Goal: Use online tool/utility: Utilize a website feature to perform a specific function

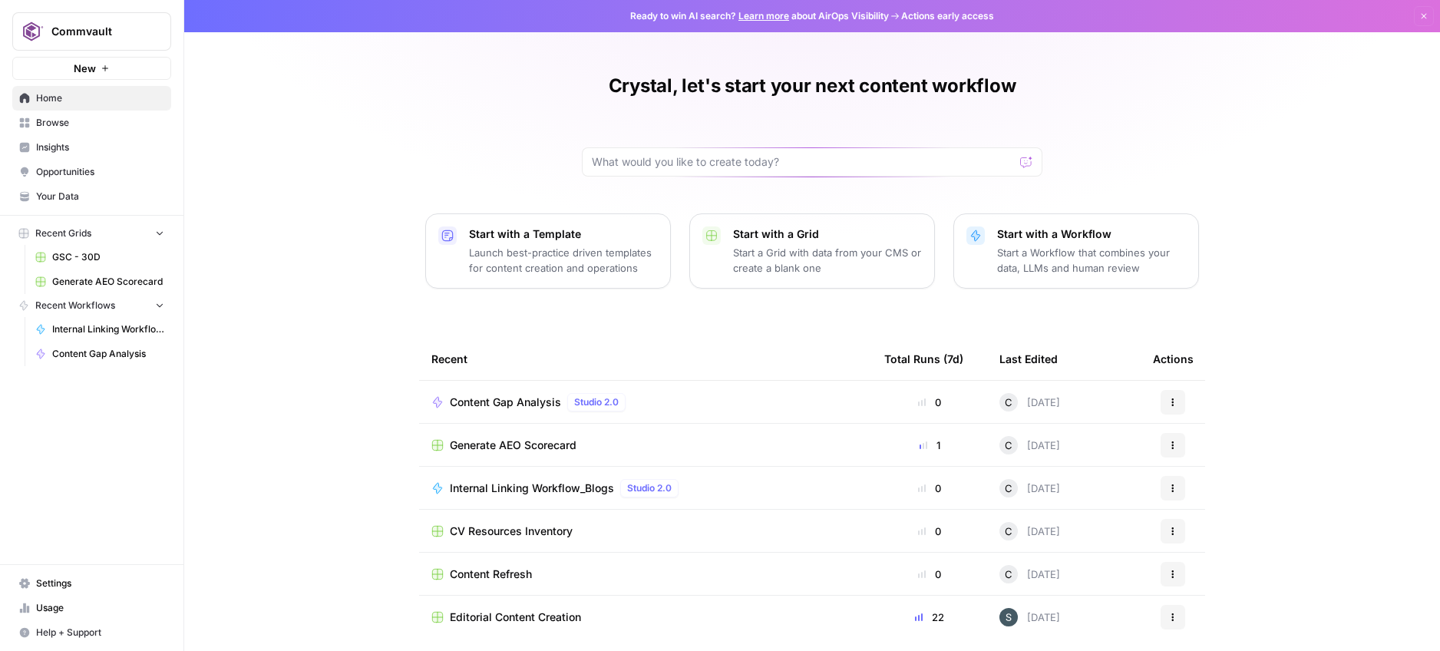
click at [89, 324] on span "Internal Linking Workflow_Blogs" at bounding box center [108, 329] width 112 height 14
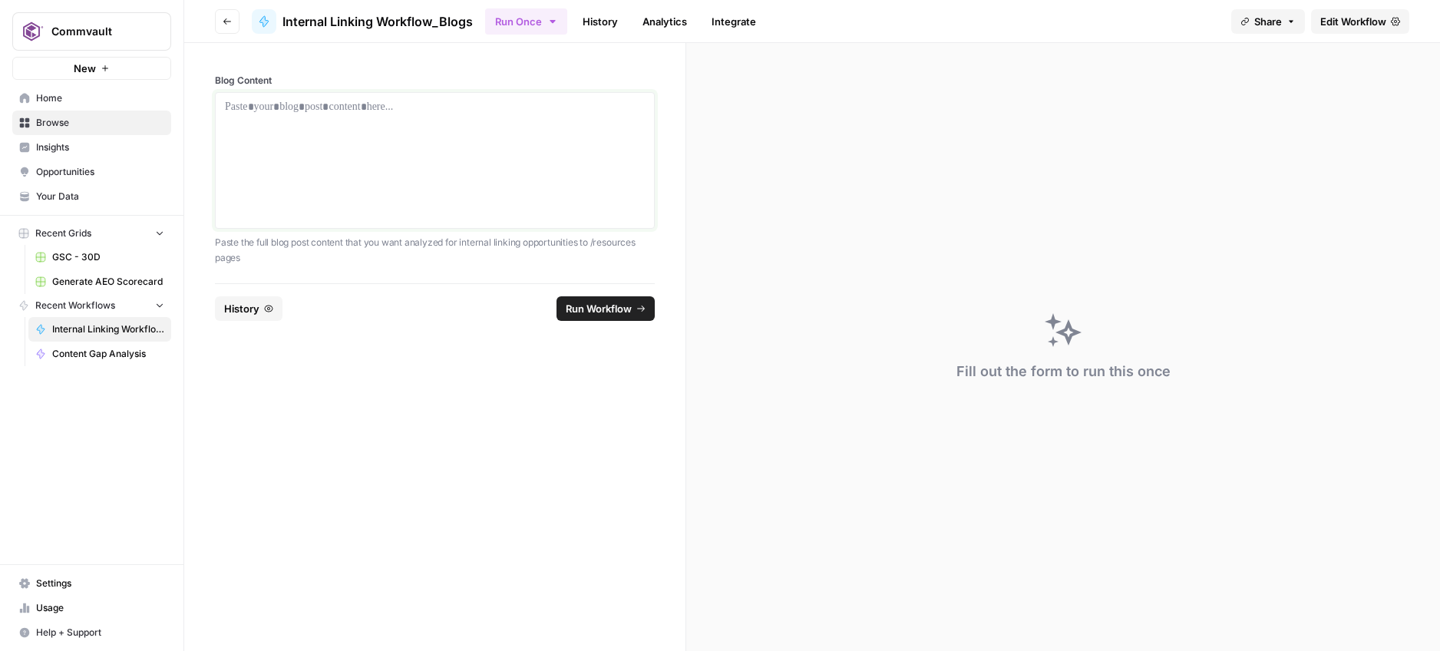
click at [290, 113] on p at bounding box center [435, 106] width 420 height 15
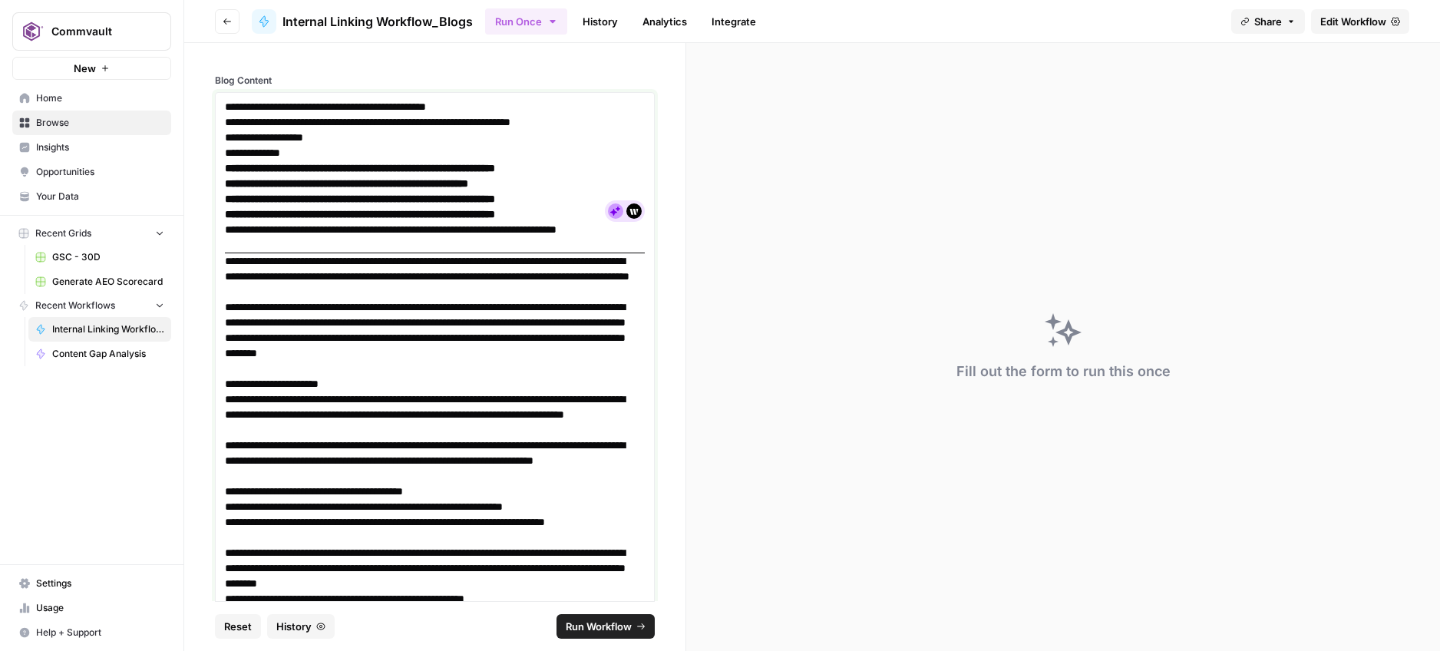
scroll to position [622, 0]
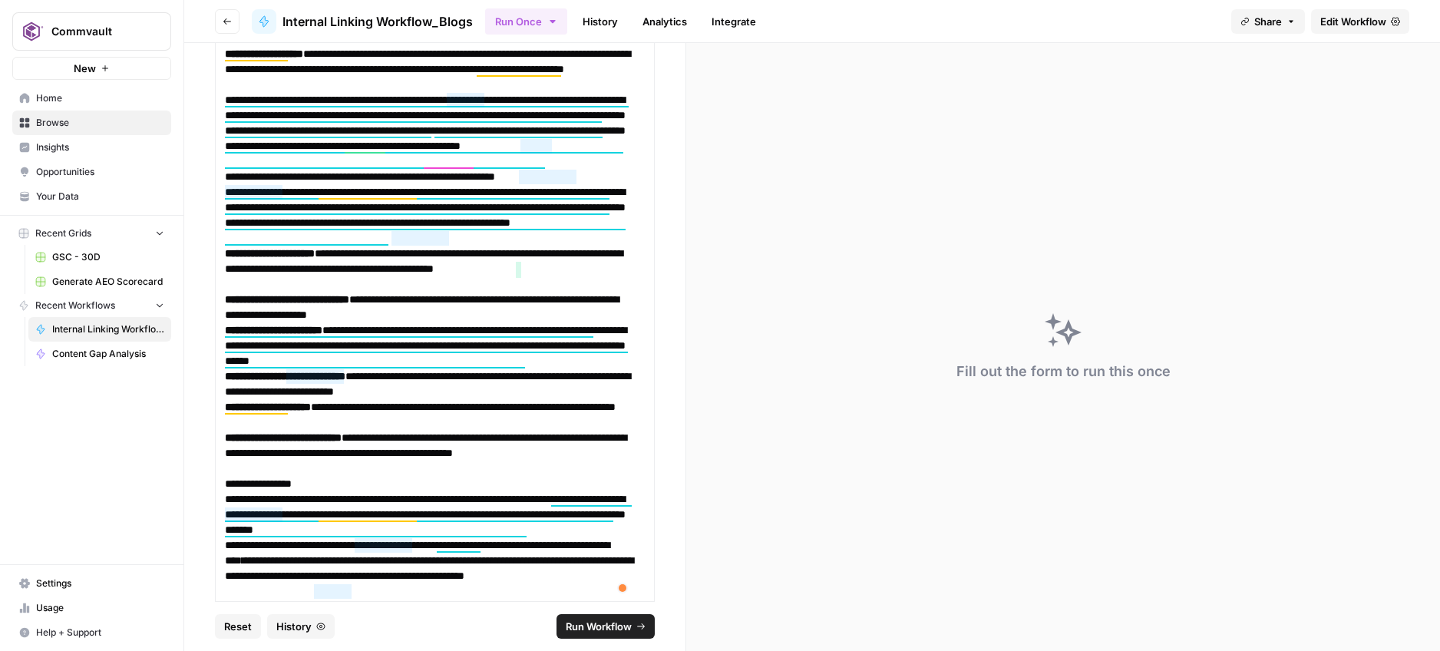
click at [598, 628] on span "Run Workflow" at bounding box center [599, 626] width 66 height 15
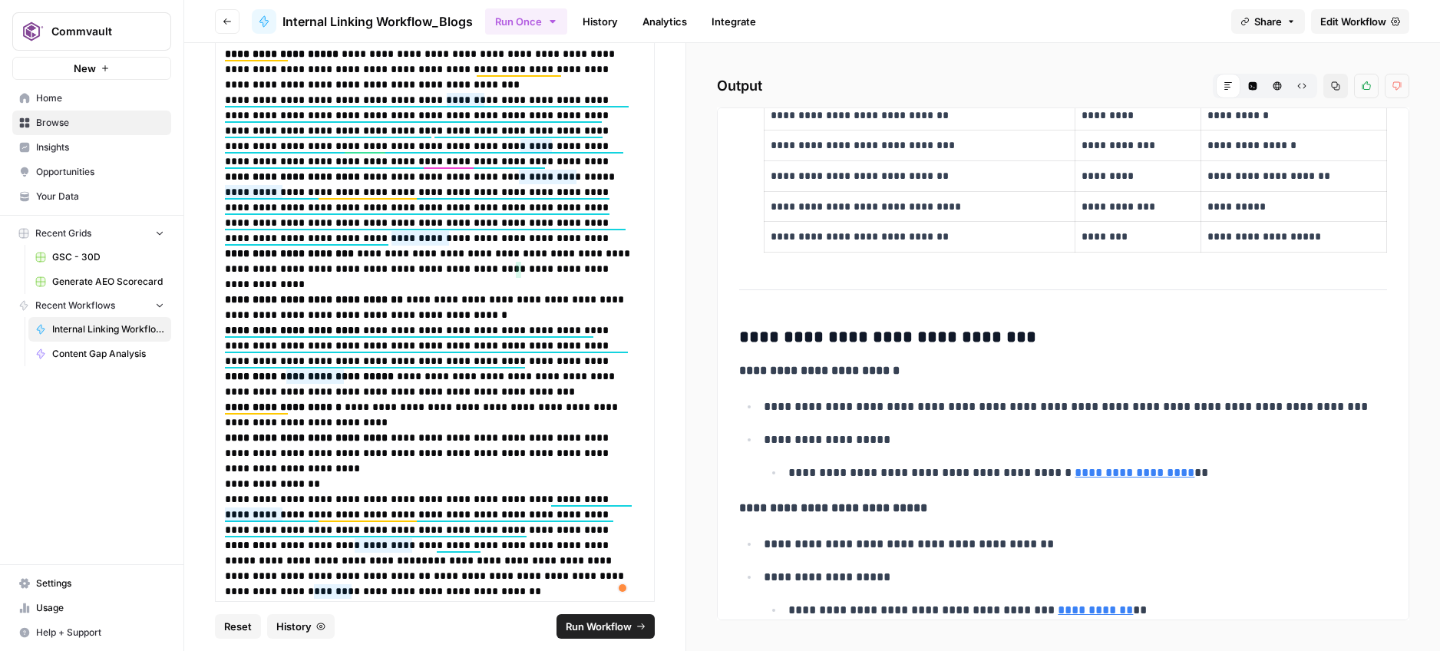
scroll to position [337, 0]
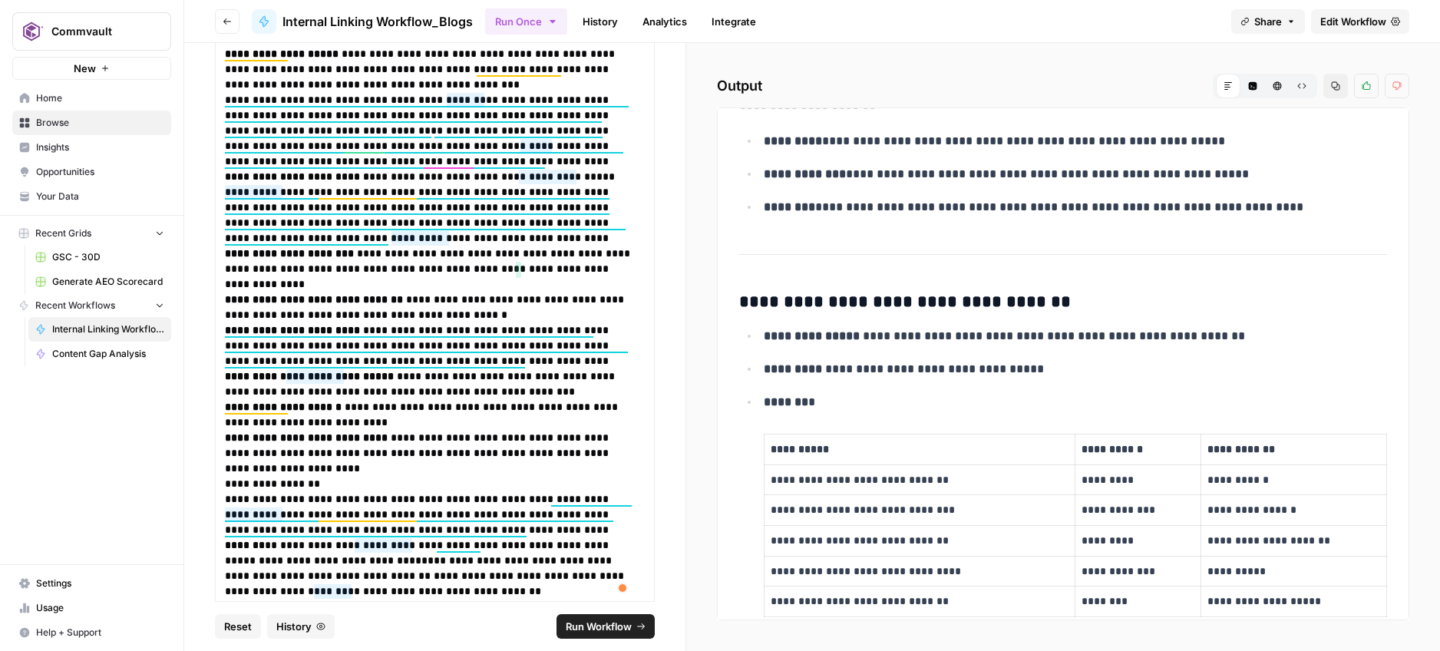
click at [596, 626] on span "Run Workflow" at bounding box center [599, 626] width 66 height 15
